Goal: Complete application form: Complete application form

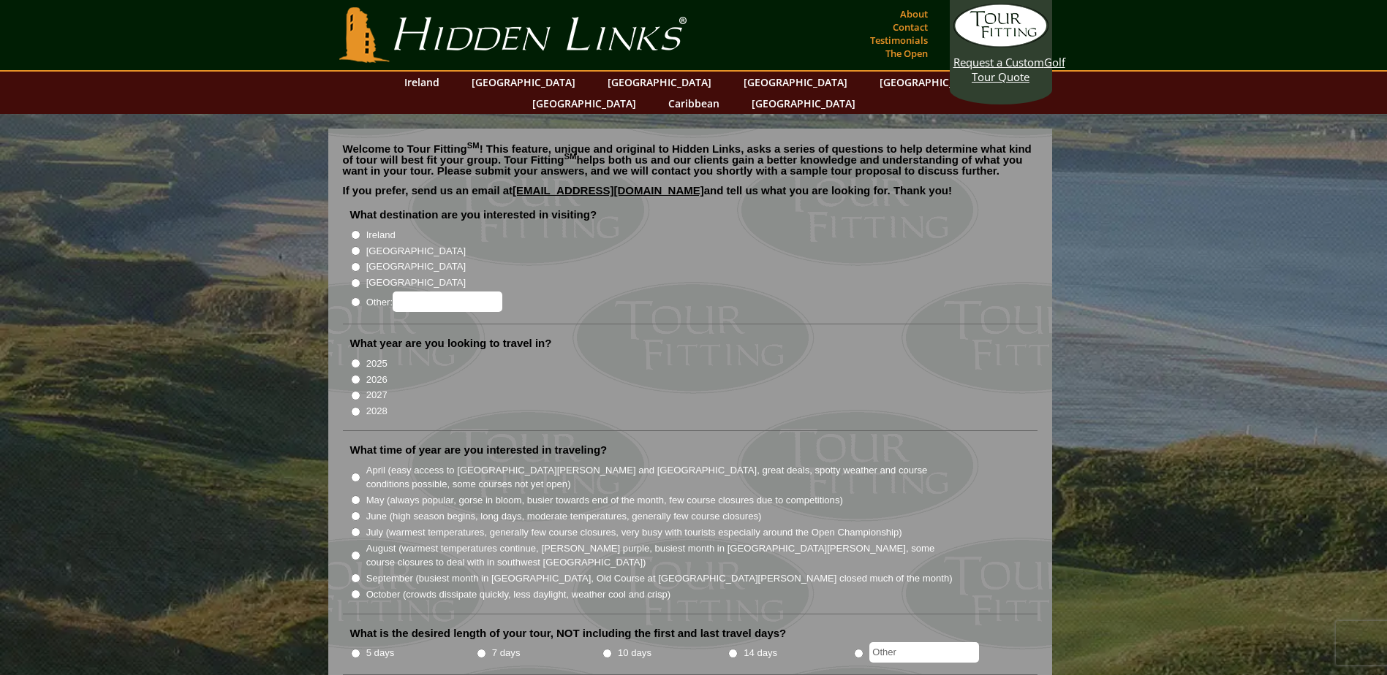
click at [354, 246] on input "[GEOGRAPHIC_DATA]" at bounding box center [356, 251] width 10 height 10
radio input "true"
click at [355, 262] on input "[GEOGRAPHIC_DATA]" at bounding box center [356, 267] width 10 height 10
radio input "true"
click at [354, 246] on input "[GEOGRAPHIC_DATA]" at bounding box center [356, 251] width 10 height 10
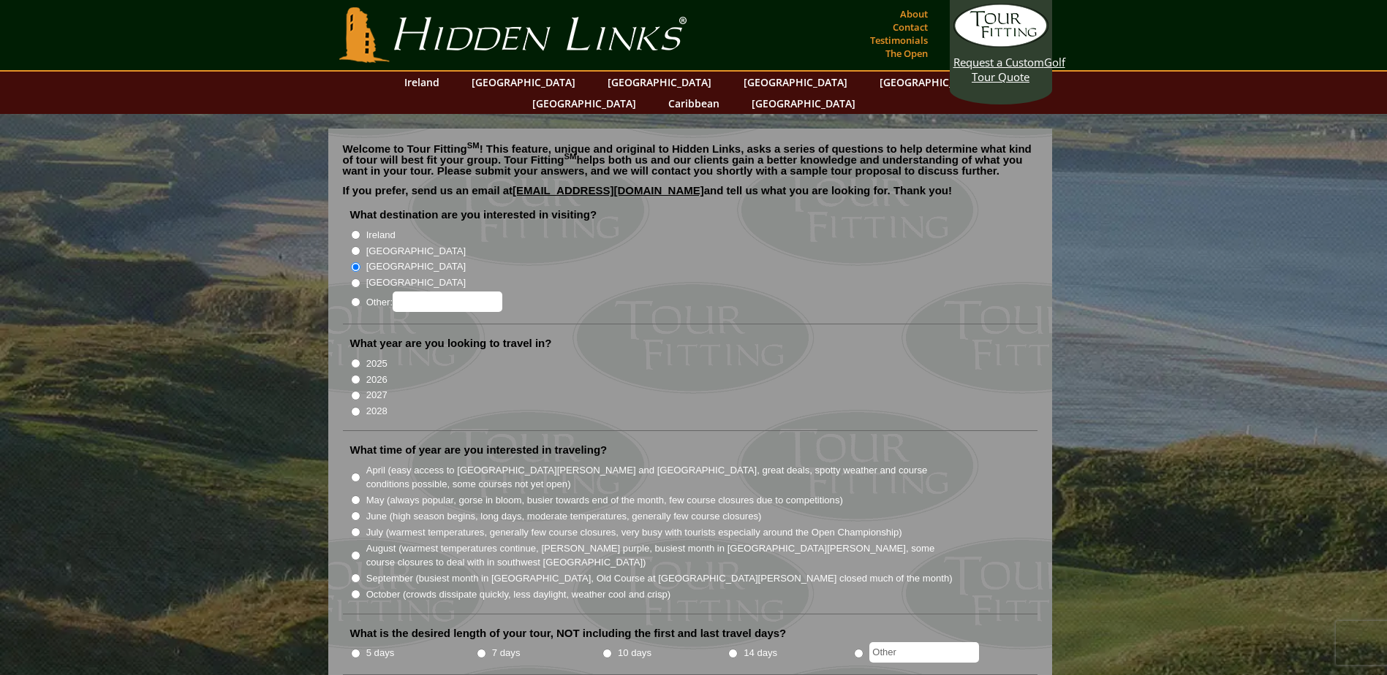
radio input "true"
click at [357, 375] on input "2026" at bounding box center [356, 380] width 10 height 10
radio input "true"
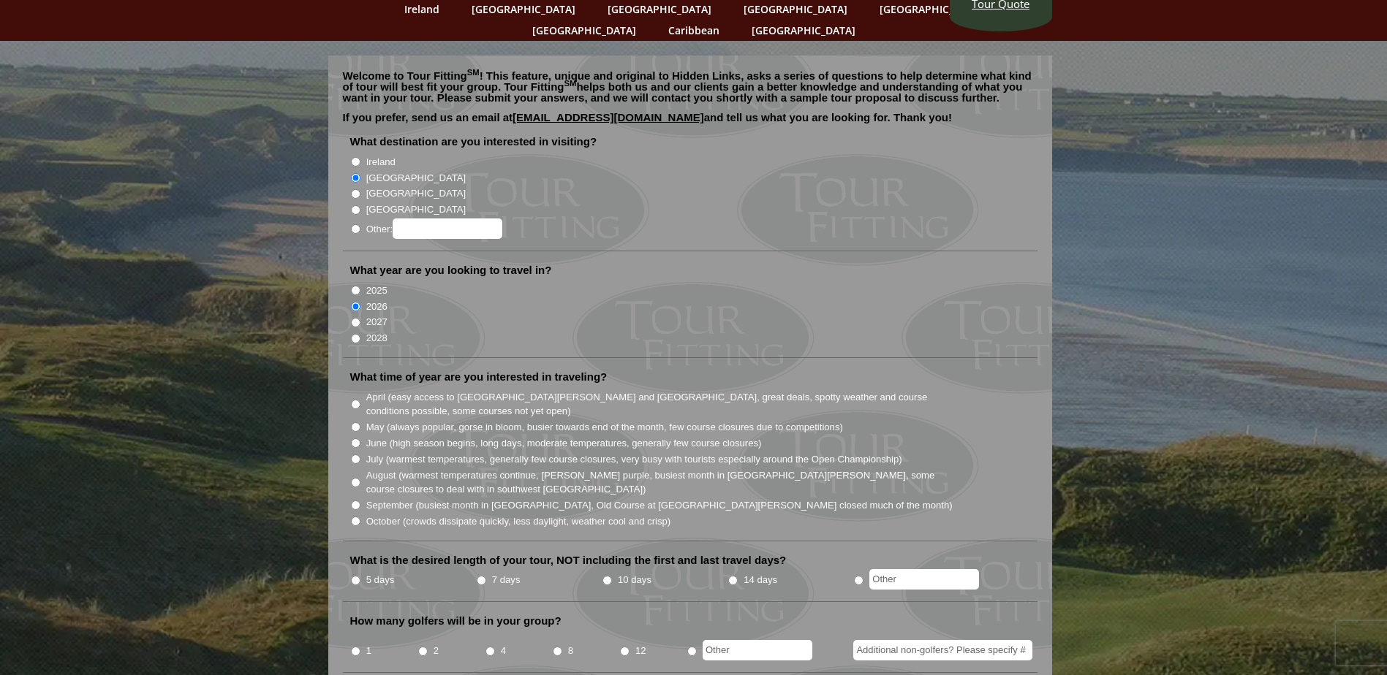
click at [357, 455] on input "July (warmest temperatures, generally few course closures, very busy with touri…" at bounding box center [356, 460] width 10 height 10
radio input "true"
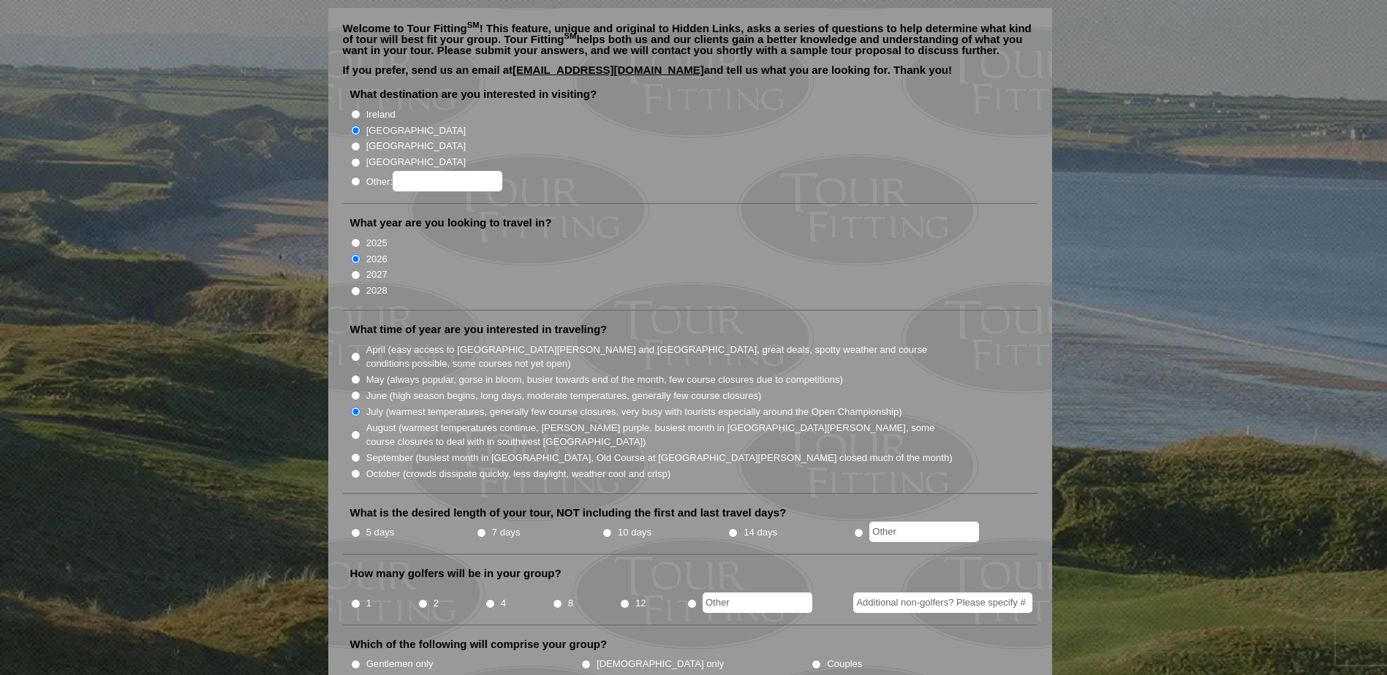
scroll to position [146, 0]
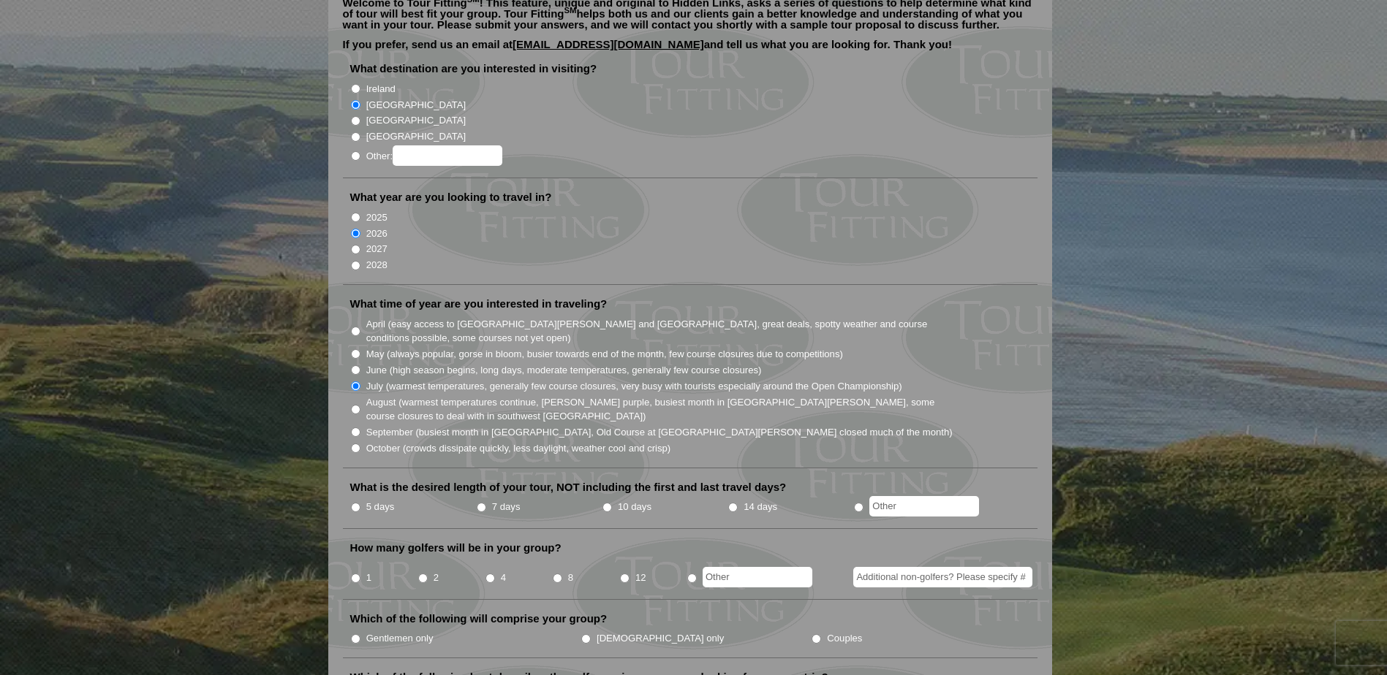
click at [492, 574] on input "4" at bounding box center [490, 579] width 10 height 10
radio input "true"
click at [357, 503] on input "5 days" at bounding box center [356, 508] width 10 height 10
radio input "true"
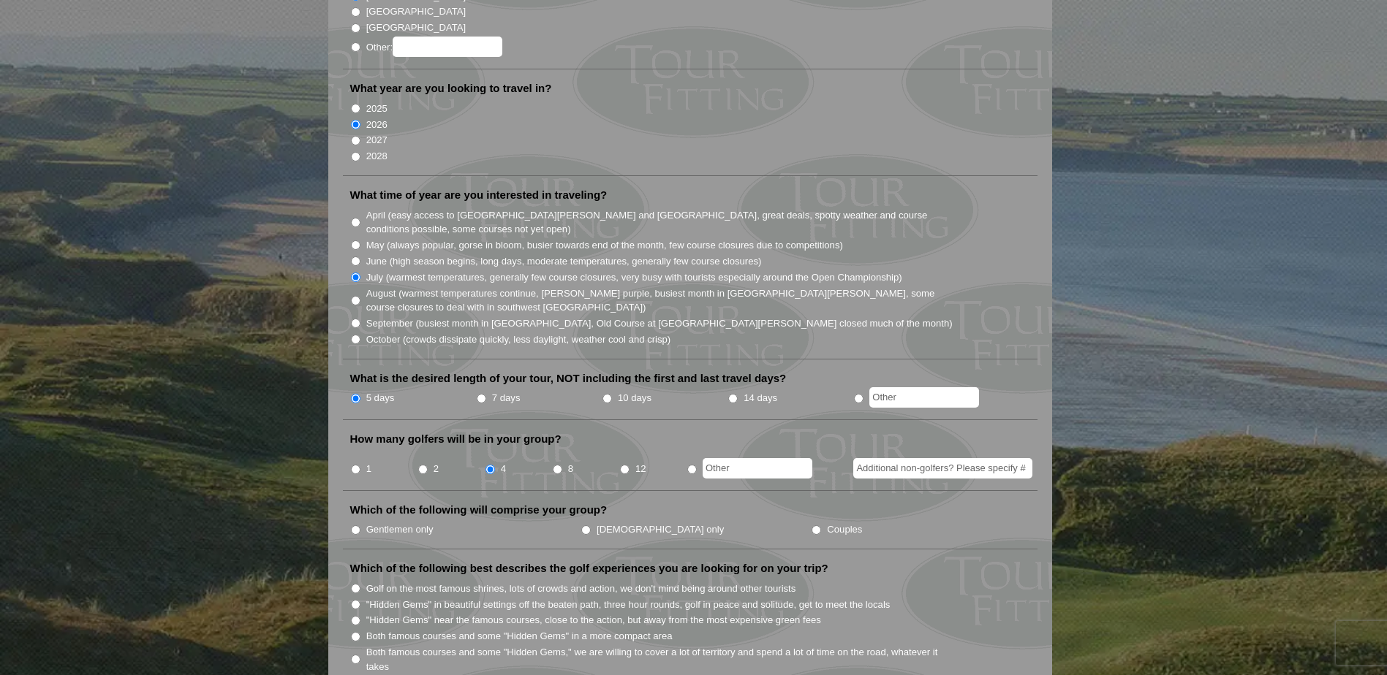
scroll to position [292, 0]
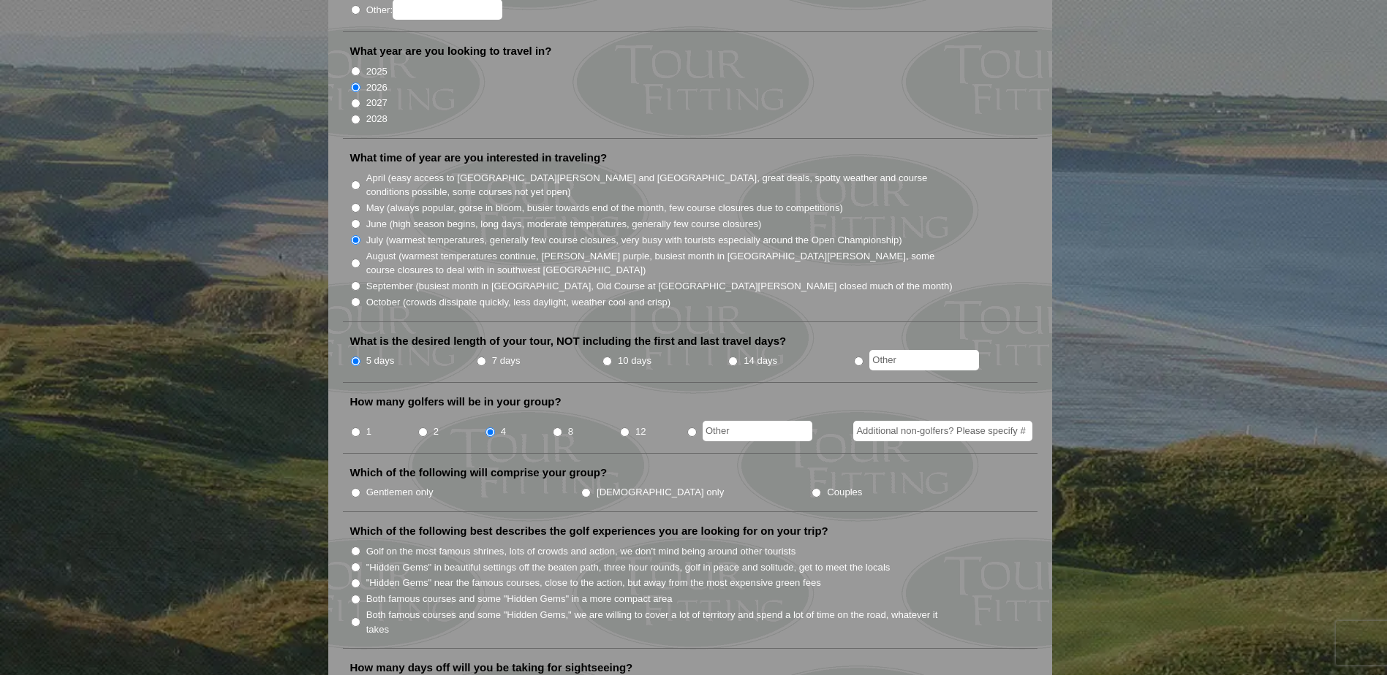
click at [481, 357] on input "7 days" at bounding box center [482, 362] width 10 height 10
radio input "true"
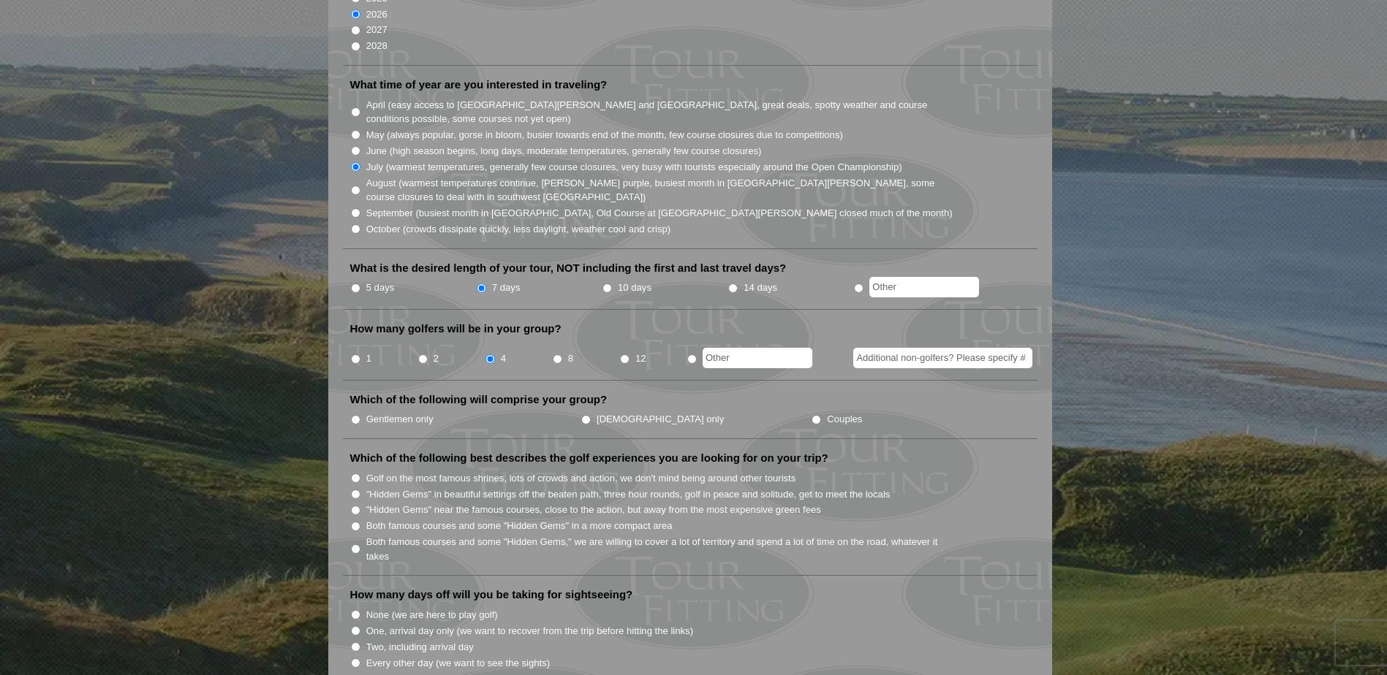
click at [355, 415] on input "Gentlemen only" at bounding box center [356, 420] width 10 height 10
radio input "true"
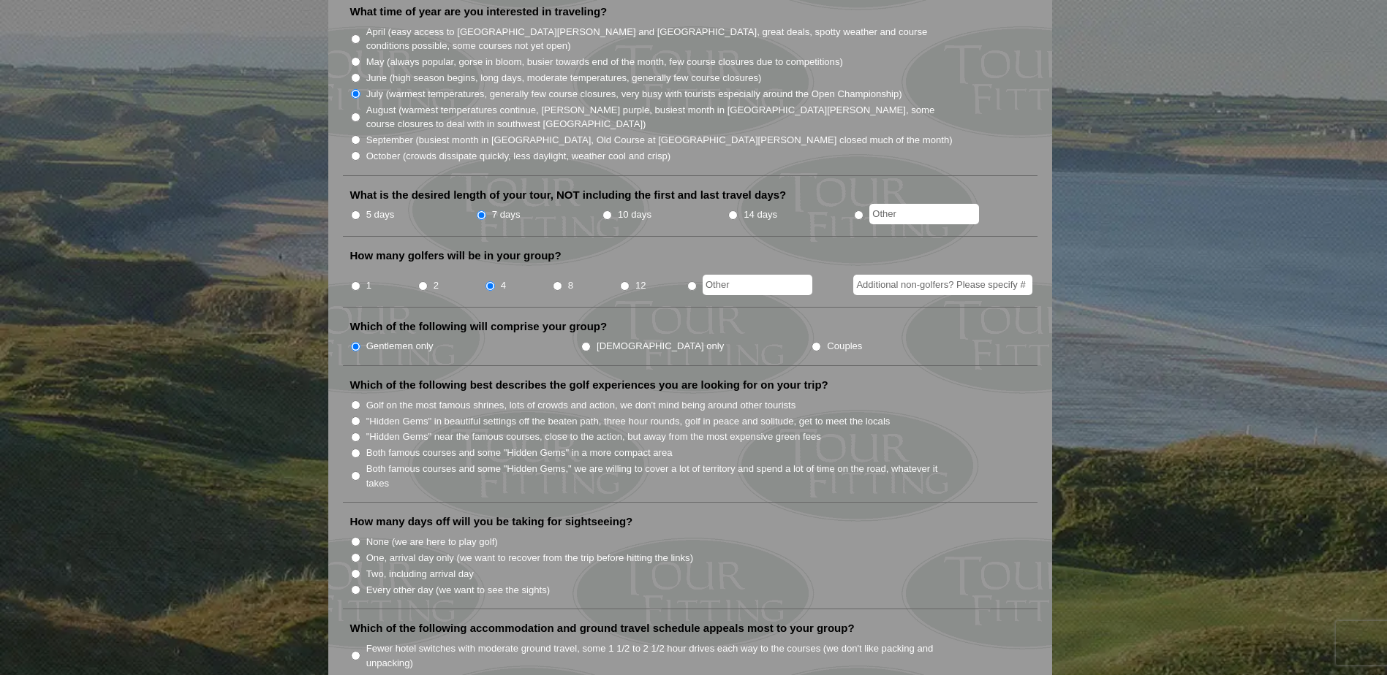
click at [356, 401] on input "Golf on the most famous shrines, lots of crowds and action, we don't mind being…" at bounding box center [356, 406] width 10 height 10
radio input "true"
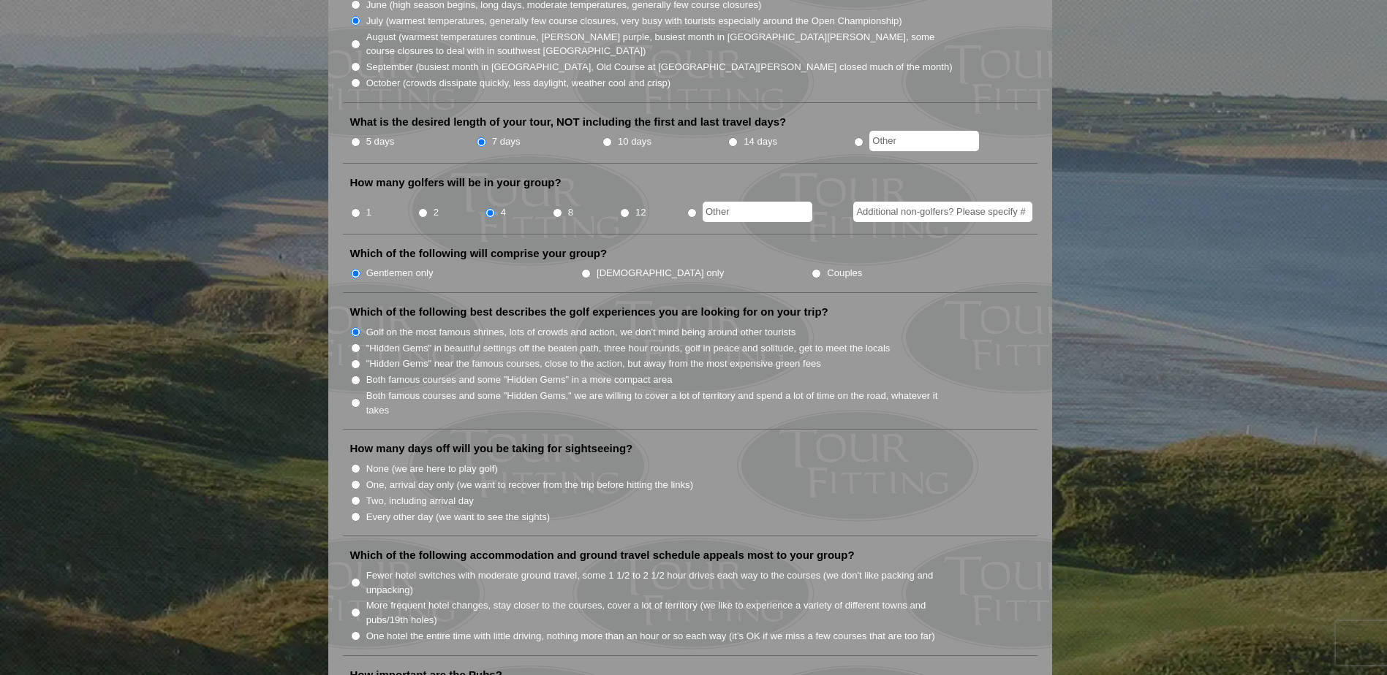
scroll to position [585, 0]
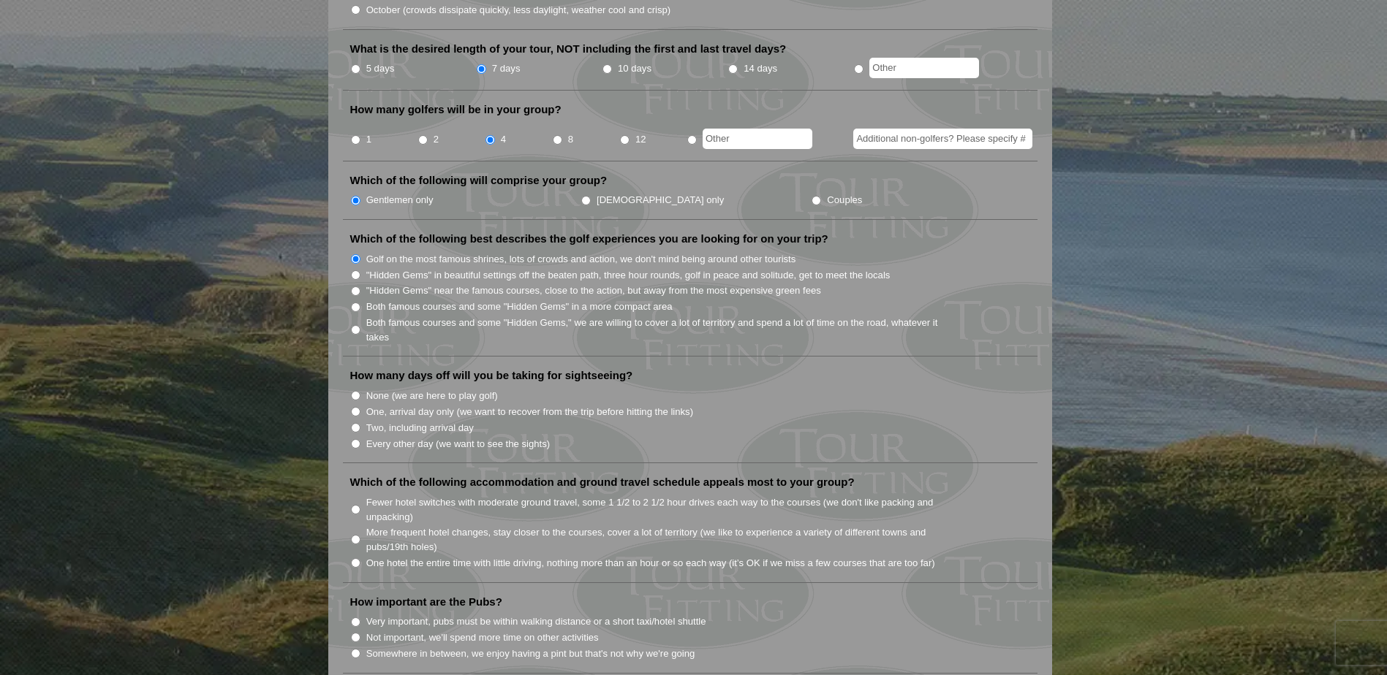
click at [353, 423] on input "Two, including arrival day" at bounding box center [356, 428] width 10 height 10
radio input "true"
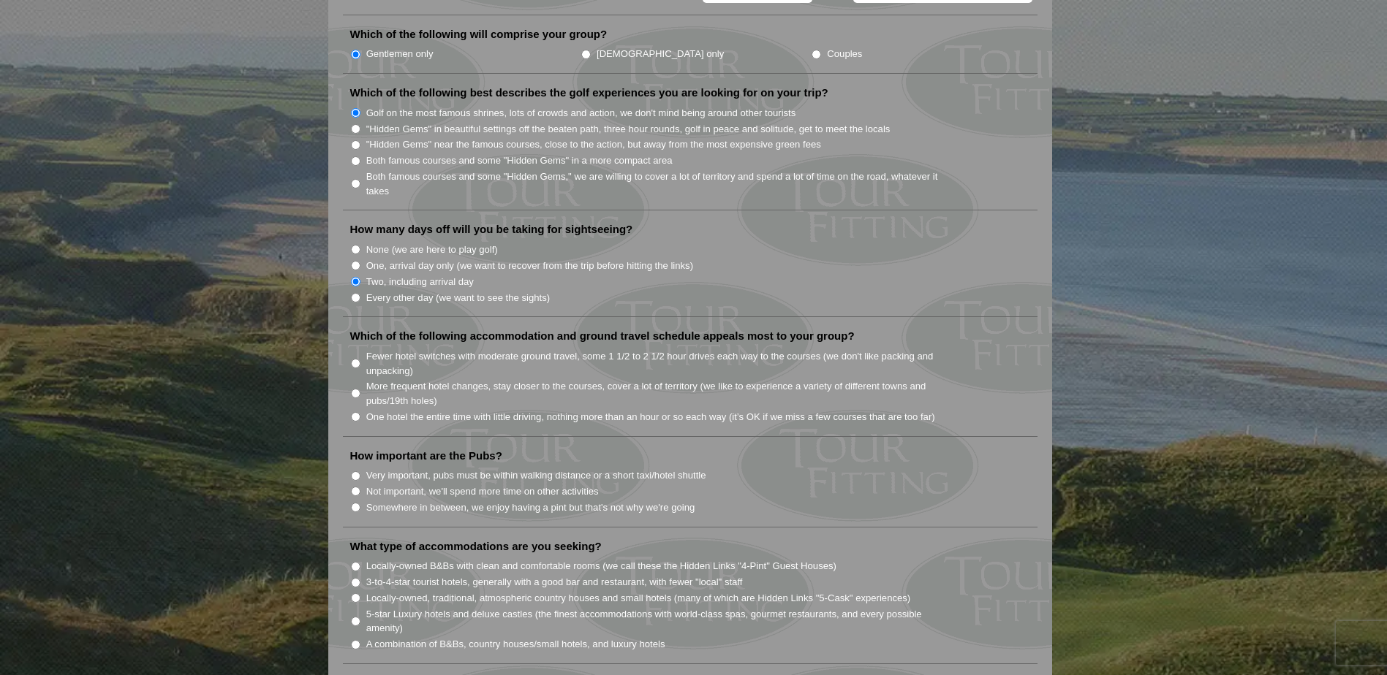
scroll to position [804, 0]
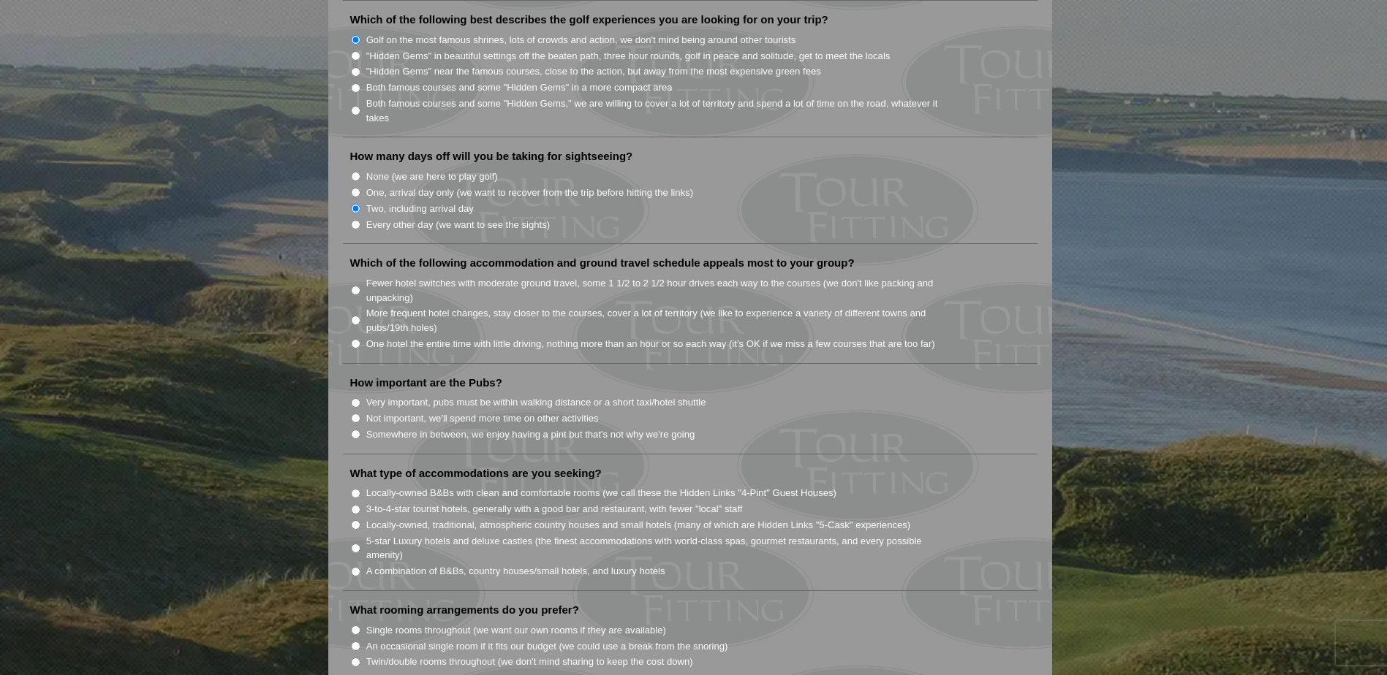
click at [355, 430] on input "Somewhere in between, we enjoy having a pint but that's not why we're going" at bounding box center [356, 435] width 10 height 10
radio input "true"
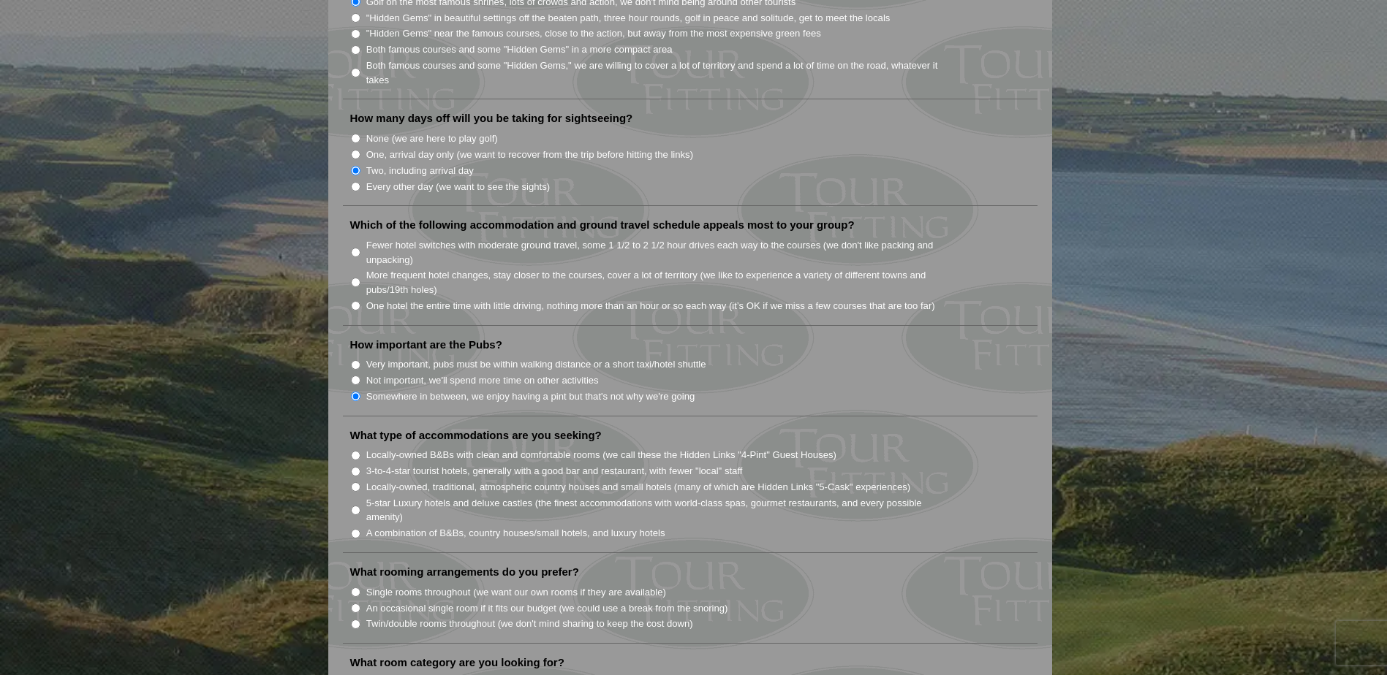
scroll to position [877, 0]
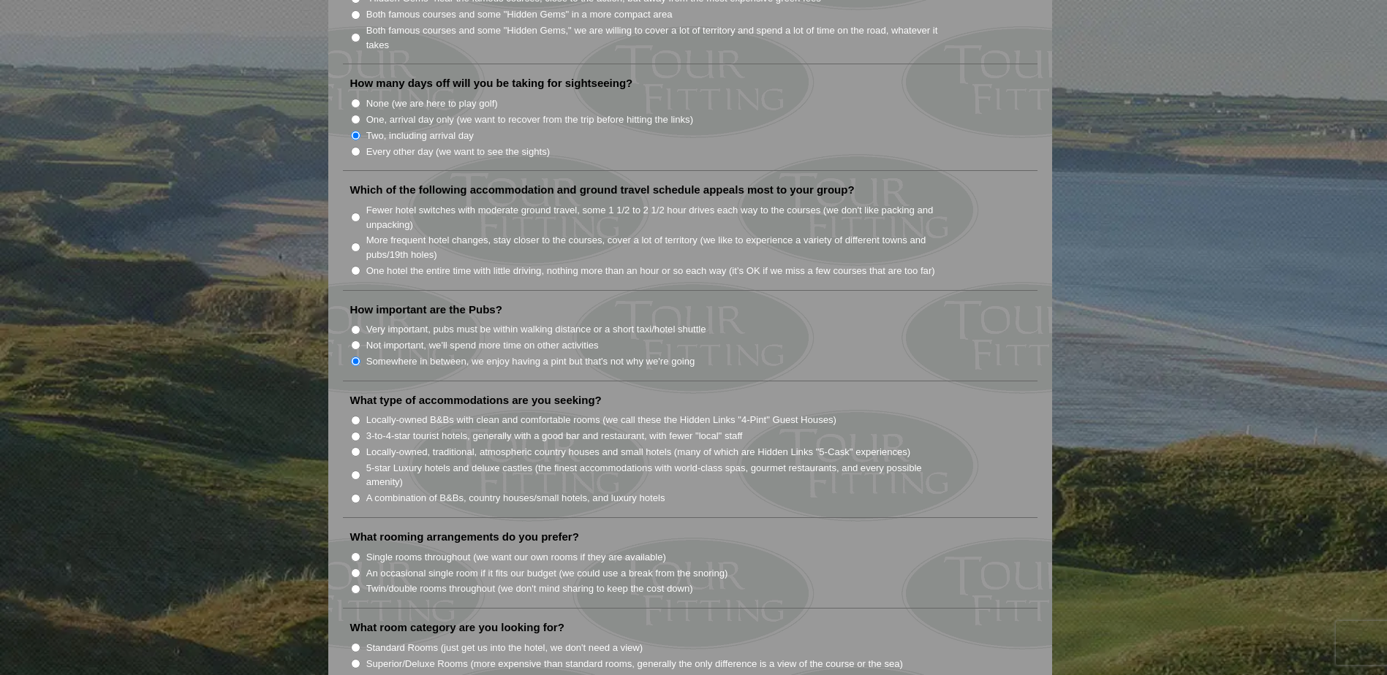
click at [353, 494] on input "A combination of B&Bs, country houses/small hotels, and luxury hotels" at bounding box center [356, 499] width 10 height 10
radio input "true"
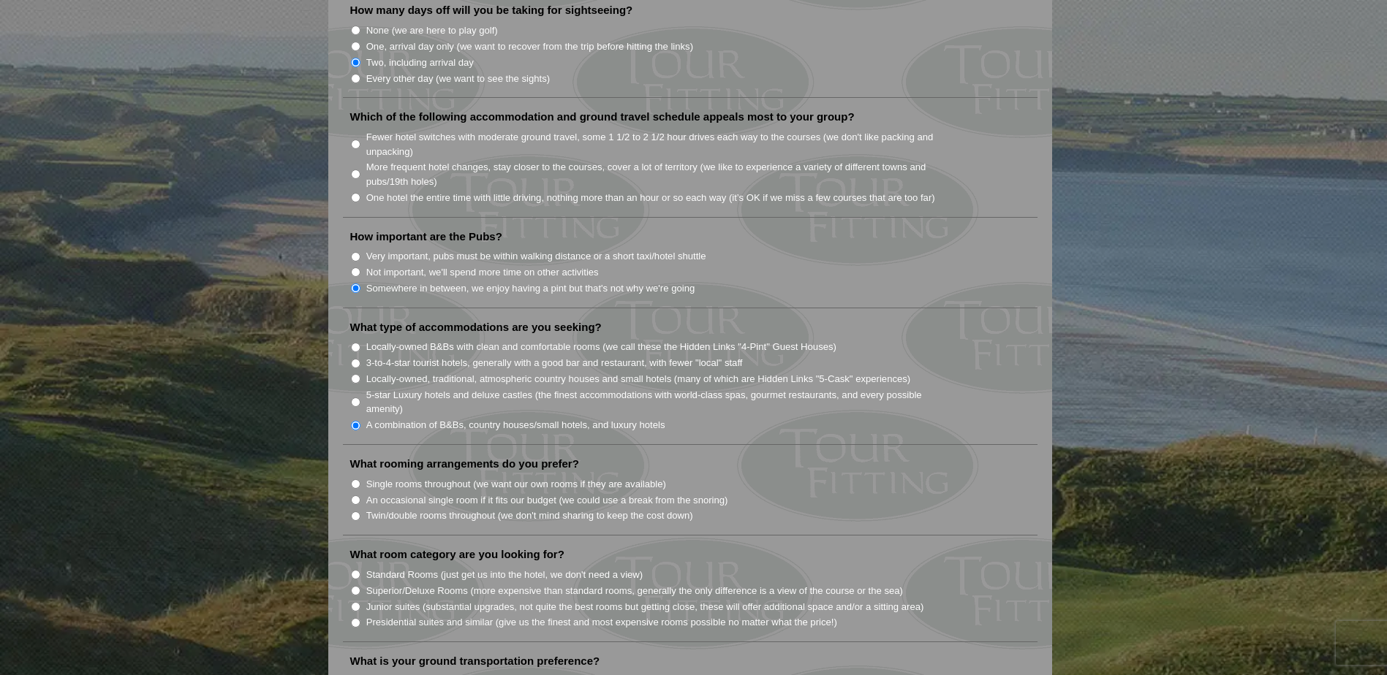
click at [355, 512] on input "Twin/double rooms throughout (we don't mind sharing to keep the cost down)" at bounding box center [356, 517] width 10 height 10
radio input "true"
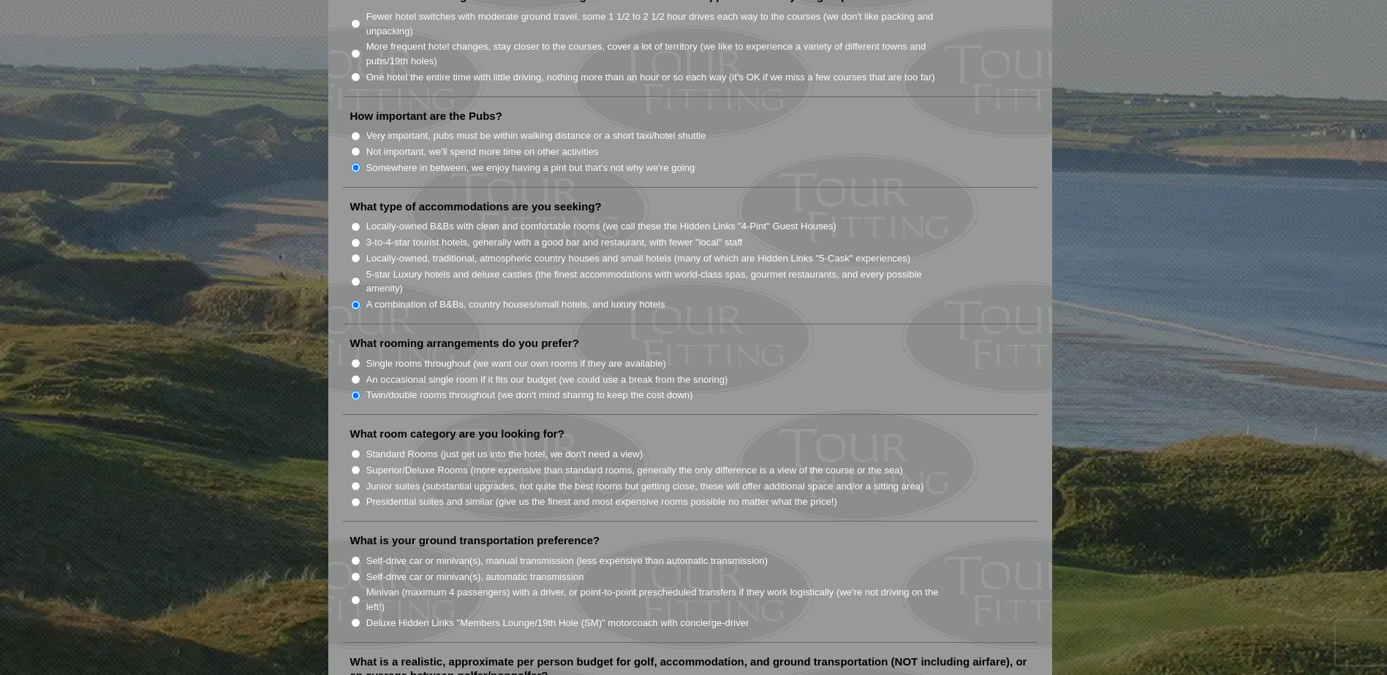
scroll to position [1096, 0]
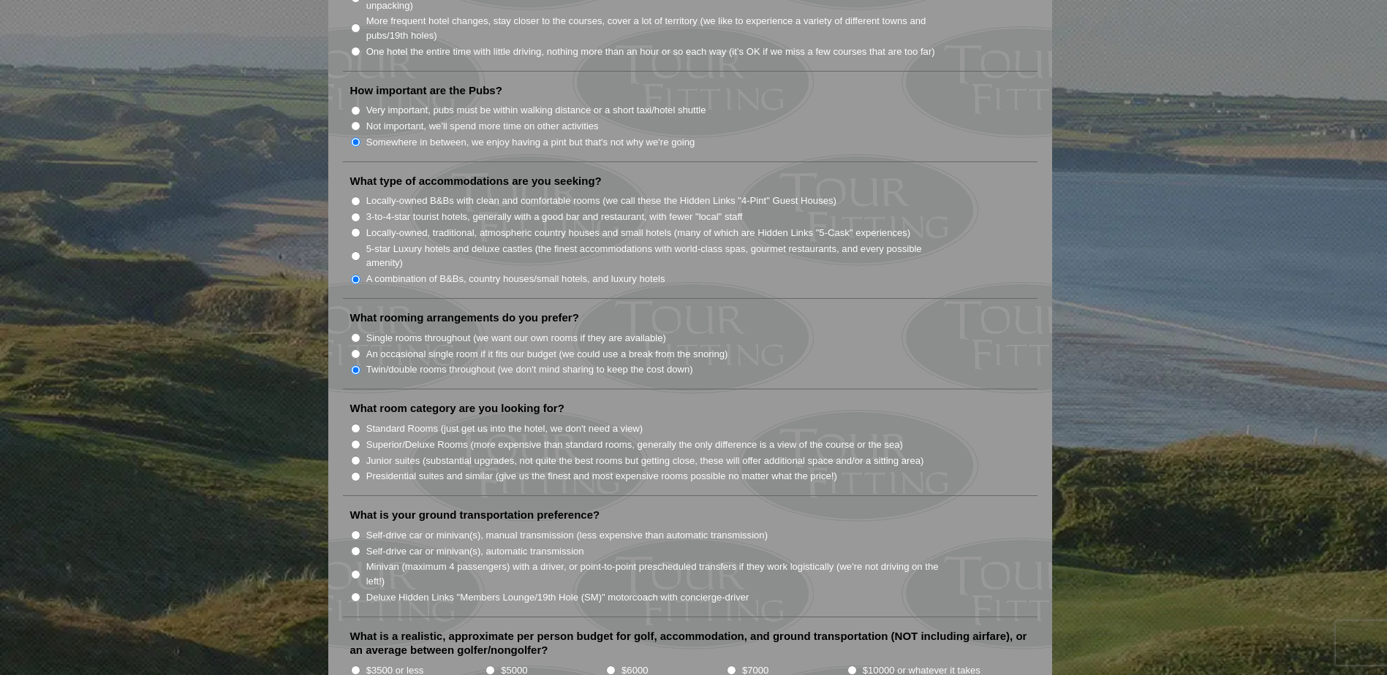
click at [352, 424] on input "Standard Rooms (just get us into the hotel, we don't need a view)" at bounding box center [356, 429] width 10 height 10
radio input "true"
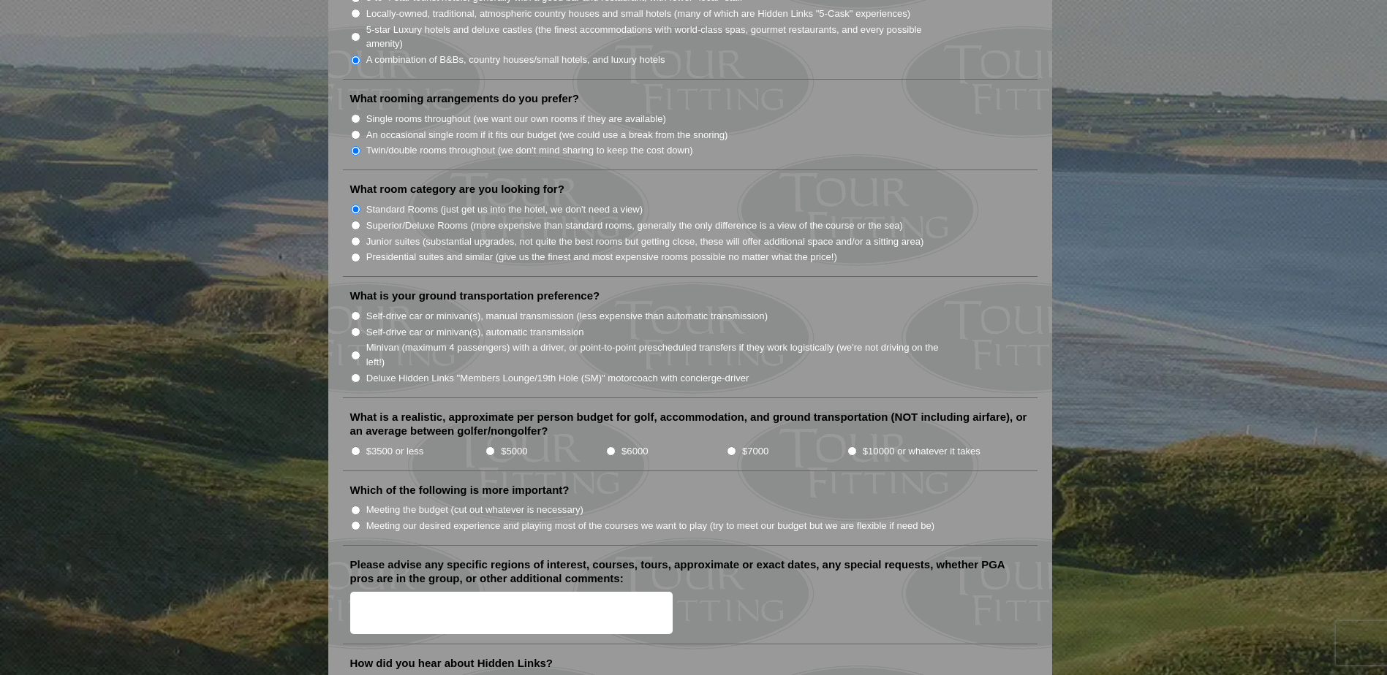
scroll to position [1389, 0]
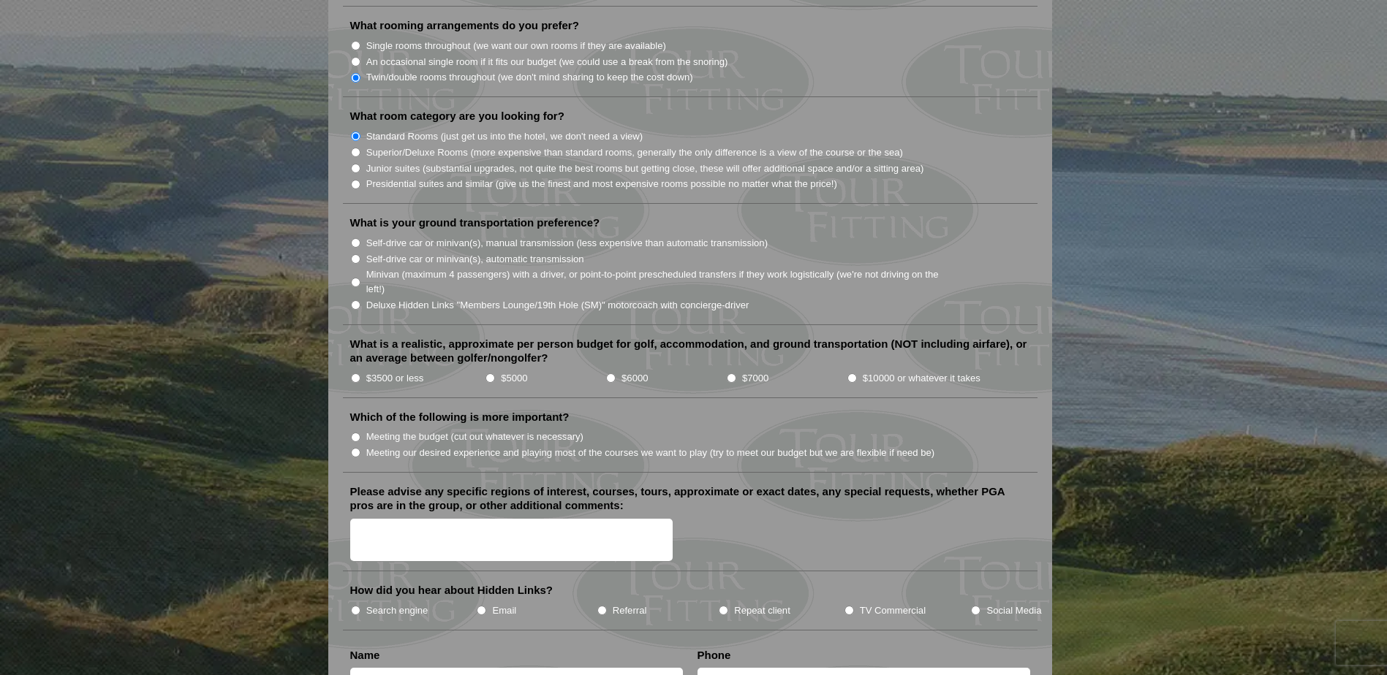
click at [490, 374] on input "$5000" at bounding box center [490, 379] width 10 height 10
radio input "true"
click at [357, 374] on input "$3500 or less" at bounding box center [356, 379] width 10 height 10
radio input "true"
click at [493, 374] on input "$5000" at bounding box center [490, 379] width 10 height 10
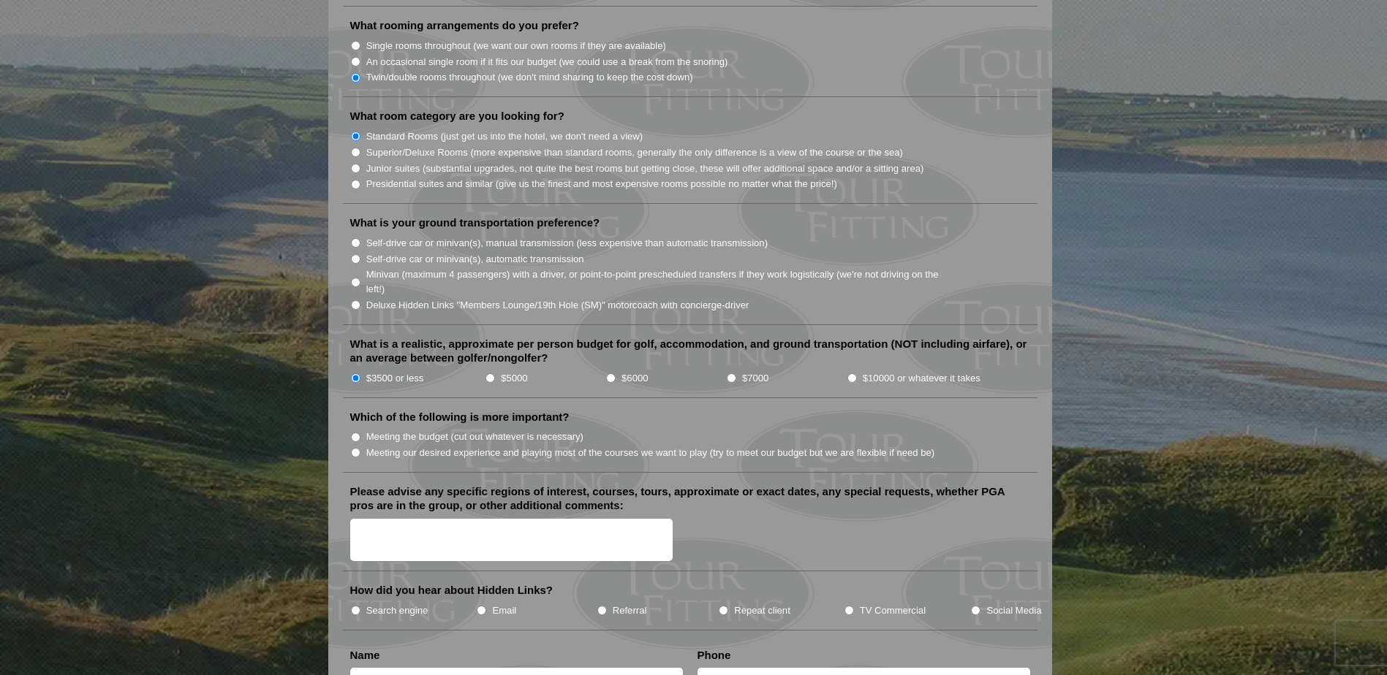
radio input "true"
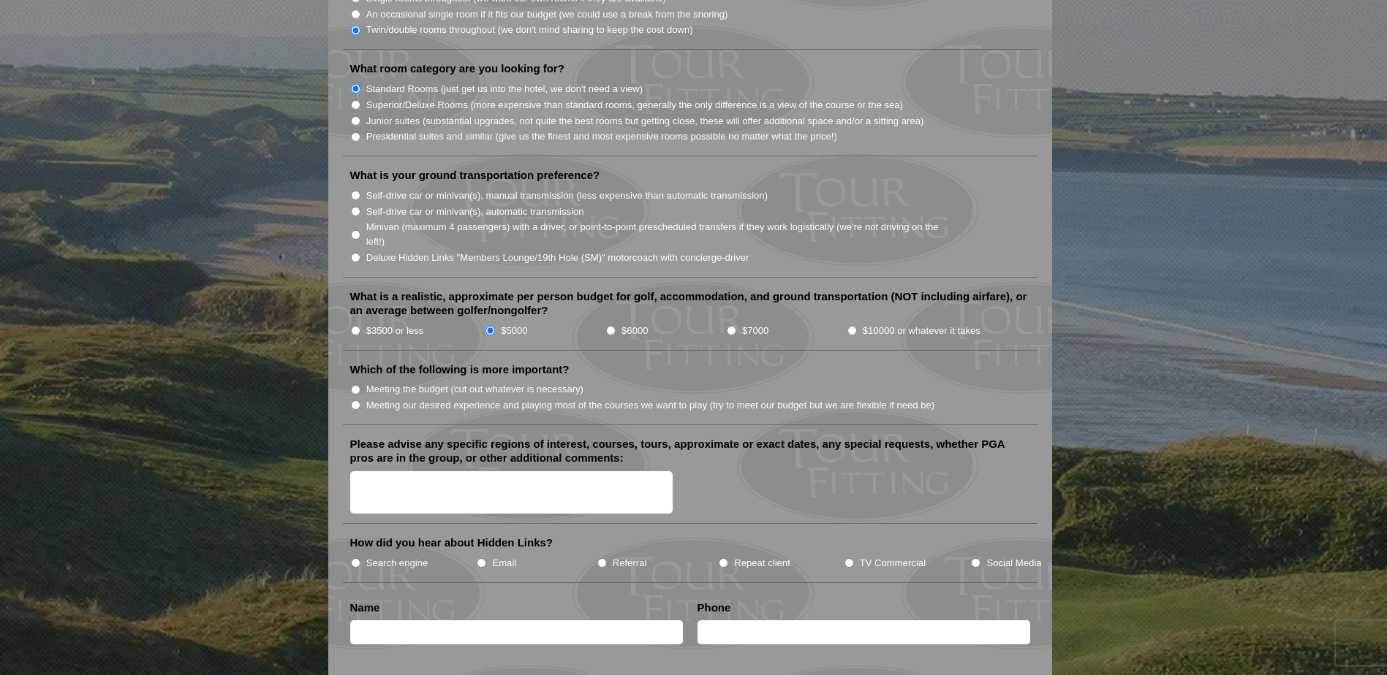
scroll to position [1462, 0]
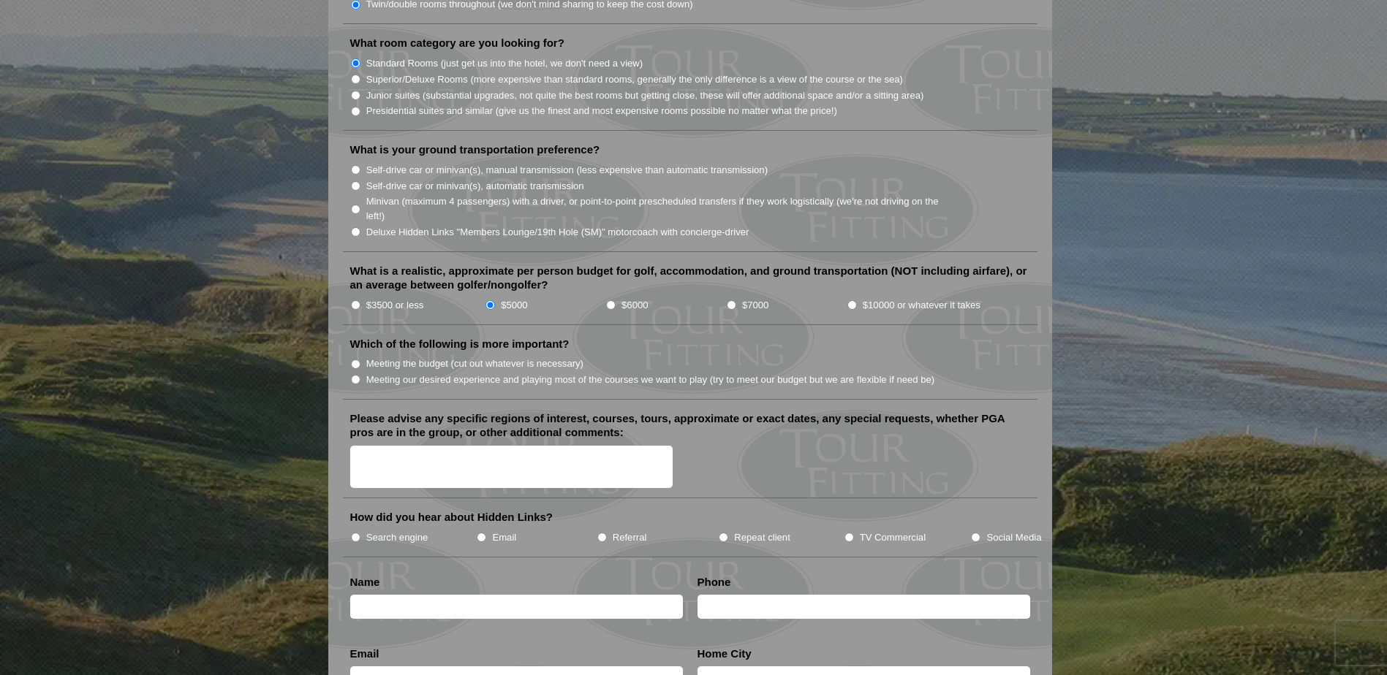
click at [355, 375] on input "Meeting our desired experience and playing most of the courses we want to play …" at bounding box center [356, 380] width 10 height 10
radio input "true"
click at [352, 360] on input "Meeting the budget (cut out whatever is necessary)" at bounding box center [356, 365] width 10 height 10
radio input "true"
click at [355, 375] on input "Meeting our desired experience and playing most of the courses we want to play …" at bounding box center [356, 380] width 10 height 10
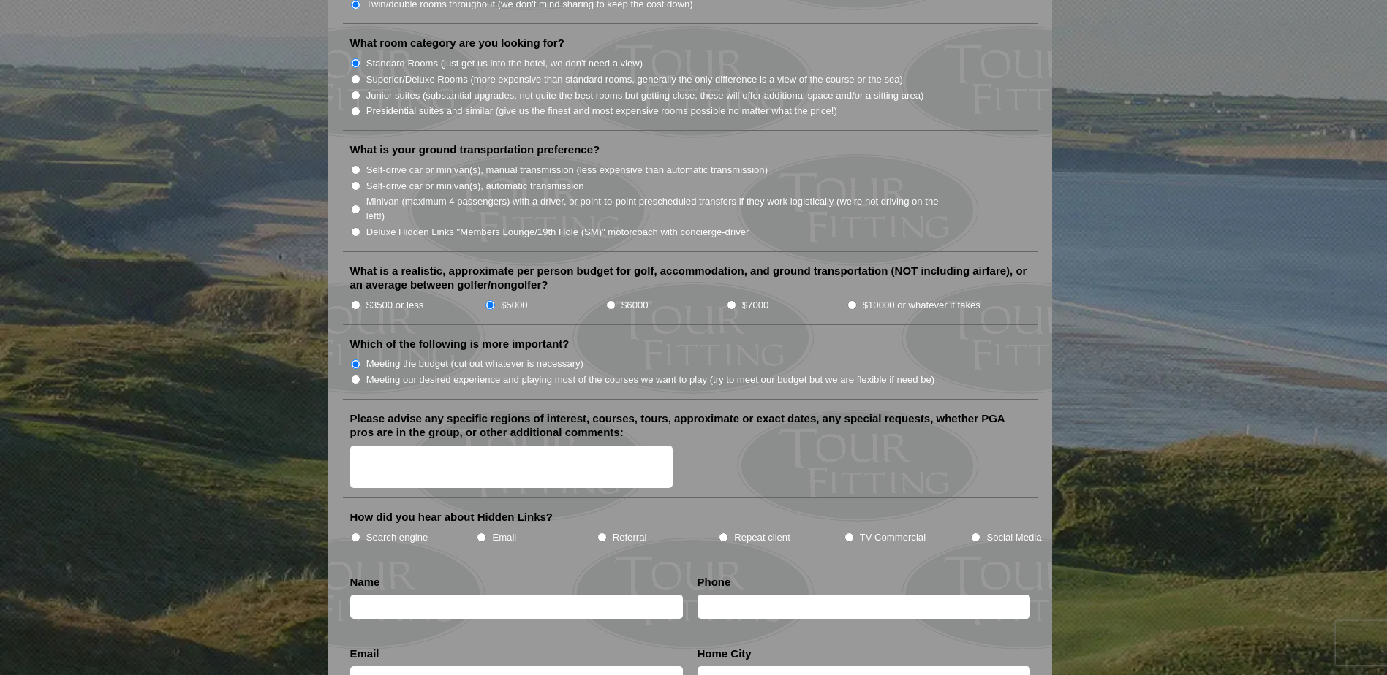
radio input "true"
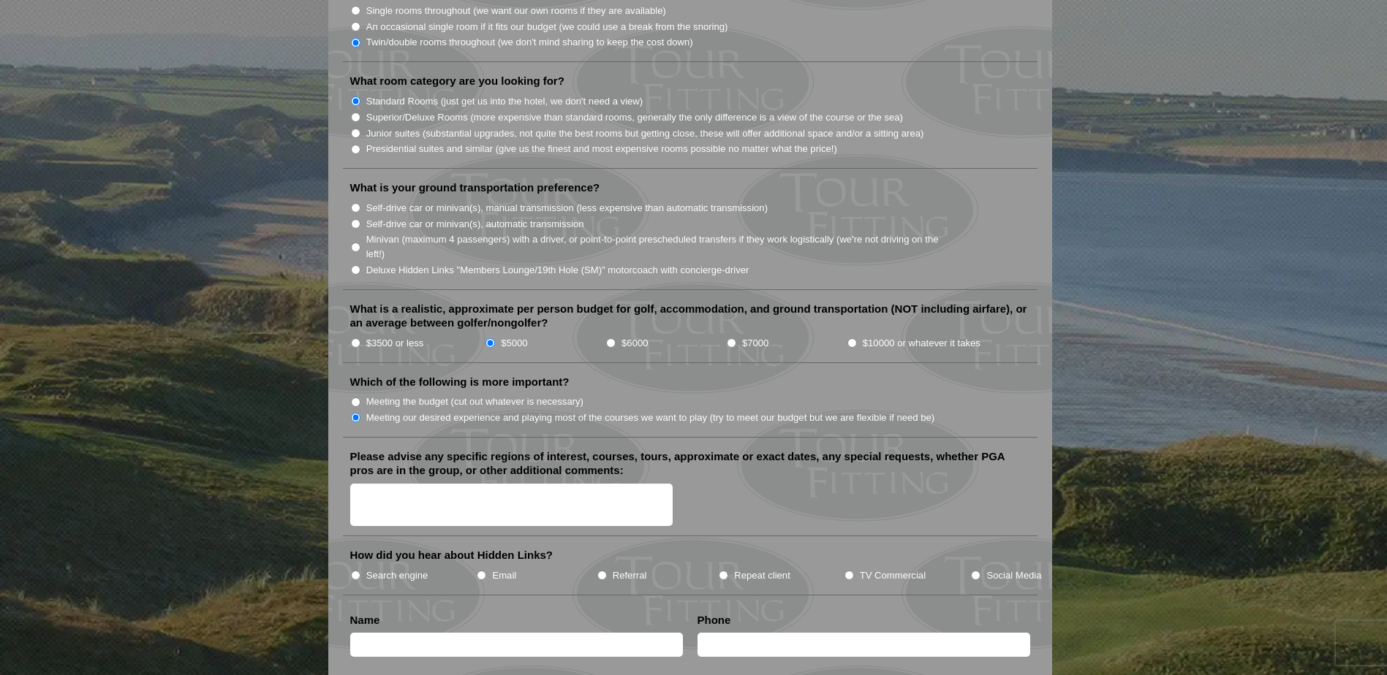
scroll to position [1389, 0]
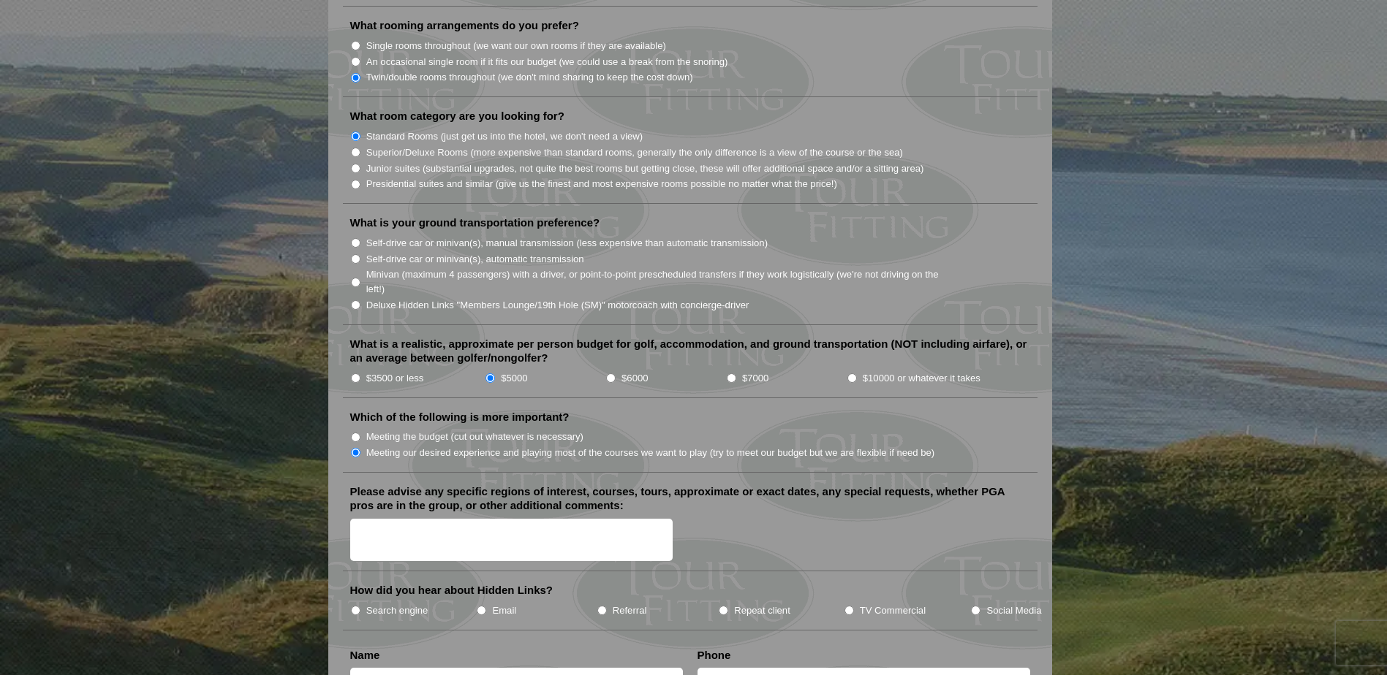
click at [356, 278] on input "Minivan (maximum 4 passengers) with a driver, or point-to-point prescheduled tr…" at bounding box center [356, 283] width 10 height 10
radio input "true"
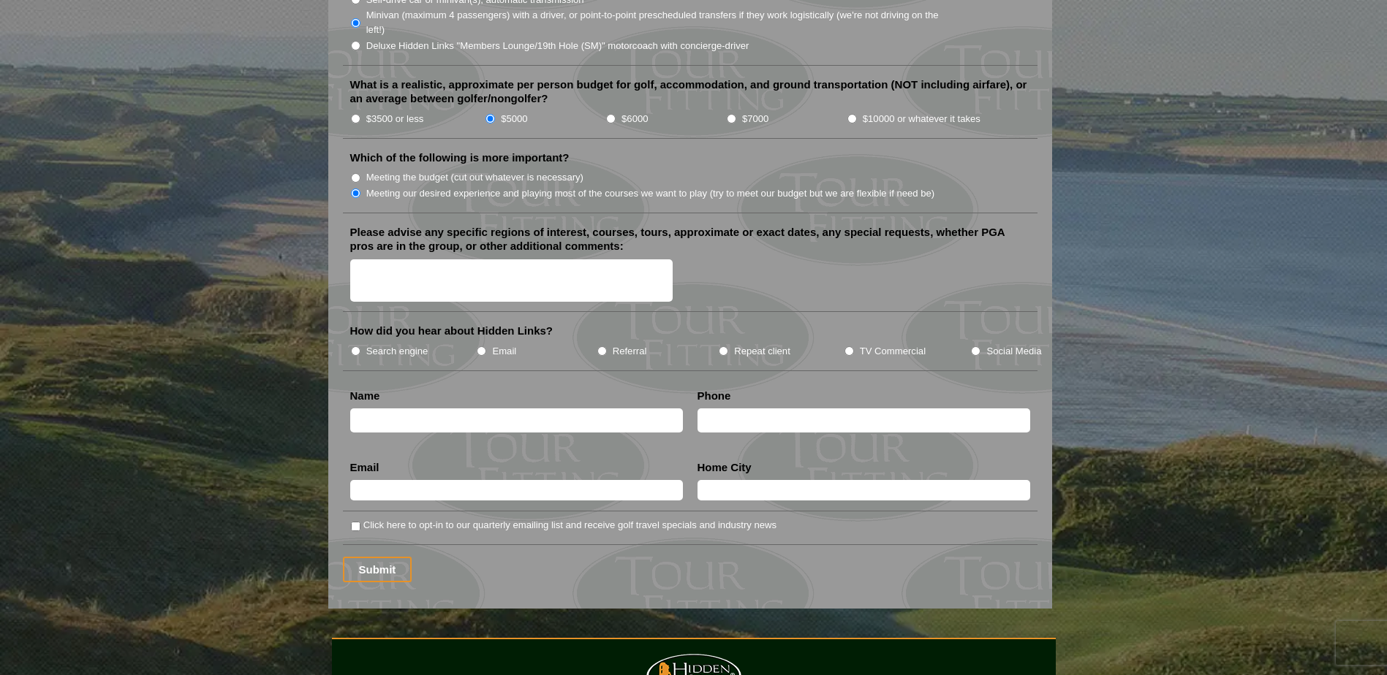
scroll to position [1681, 0]
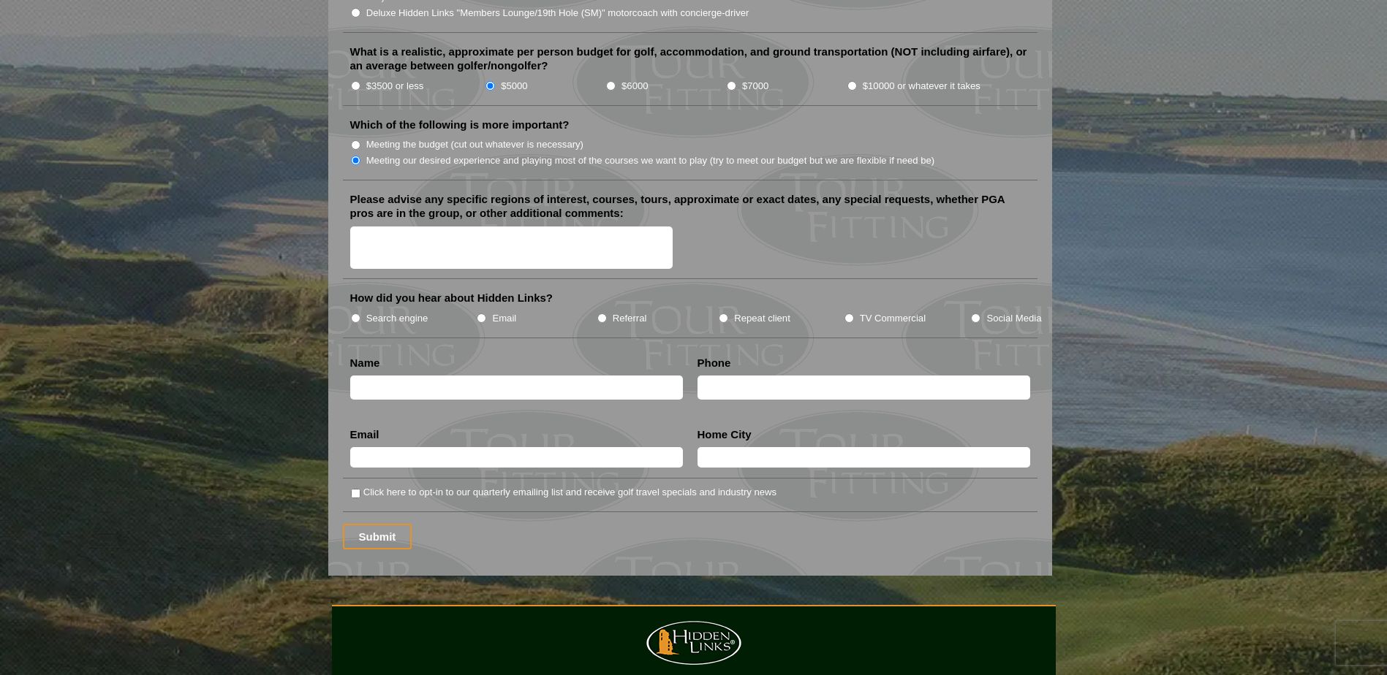
click at [377, 227] on textarea "Please advise any specific regions of interest, courses, tours, approximate or …" at bounding box center [511, 248] width 323 height 43
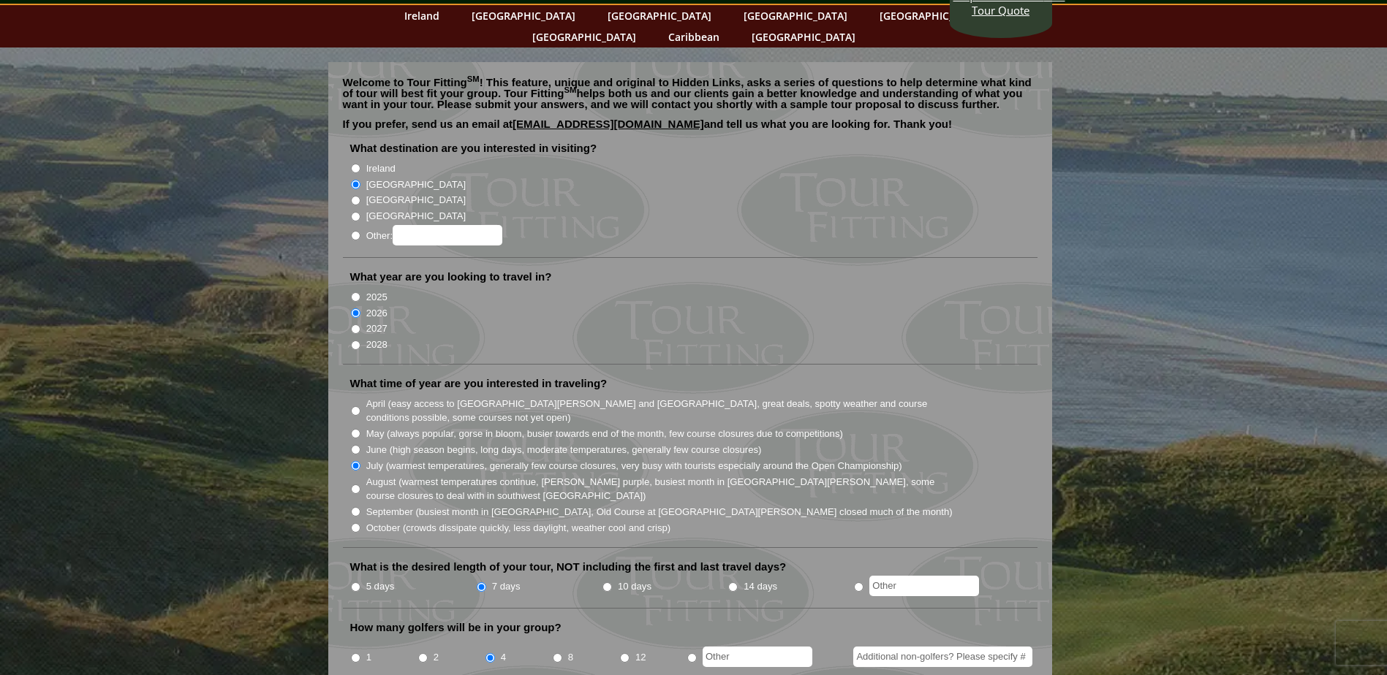
scroll to position [0, 0]
